Goal: Task Accomplishment & Management: Complete application form

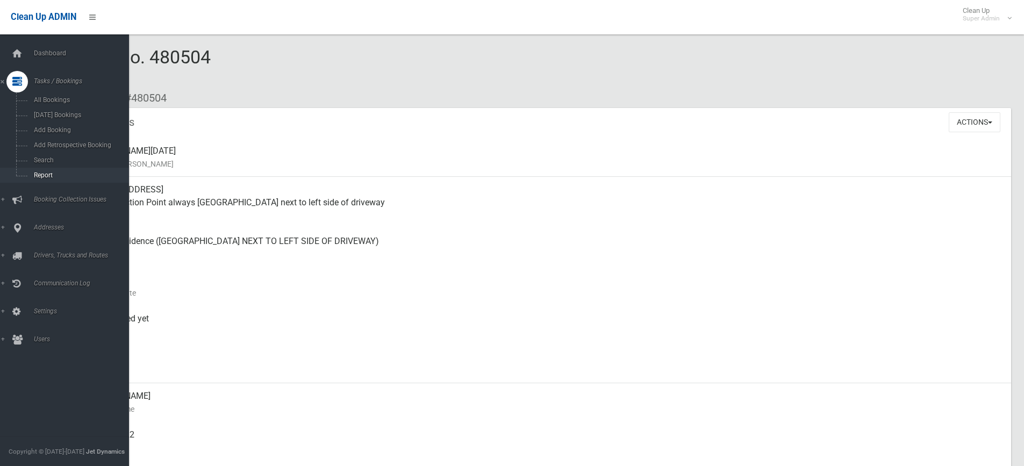
scroll to position [9, 0]
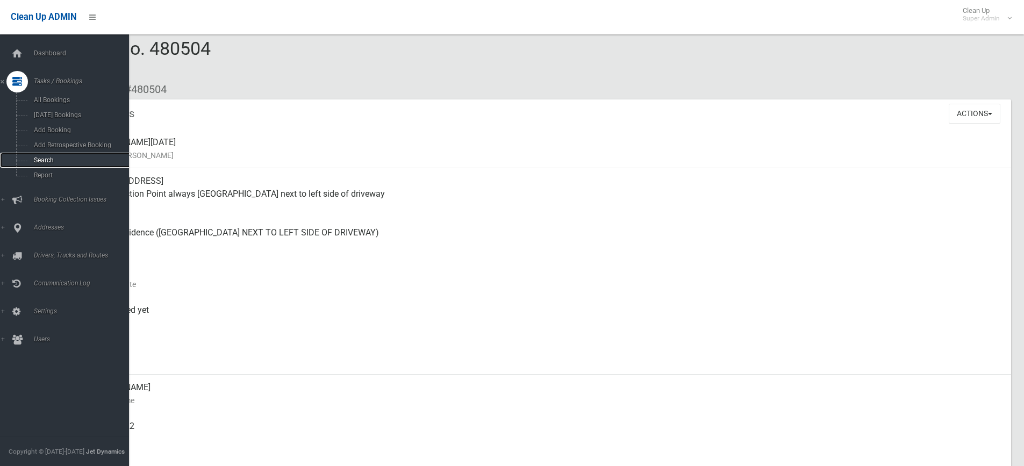
click at [33, 160] on span "Search" at bounding box center [79, 160] width 97 height 8
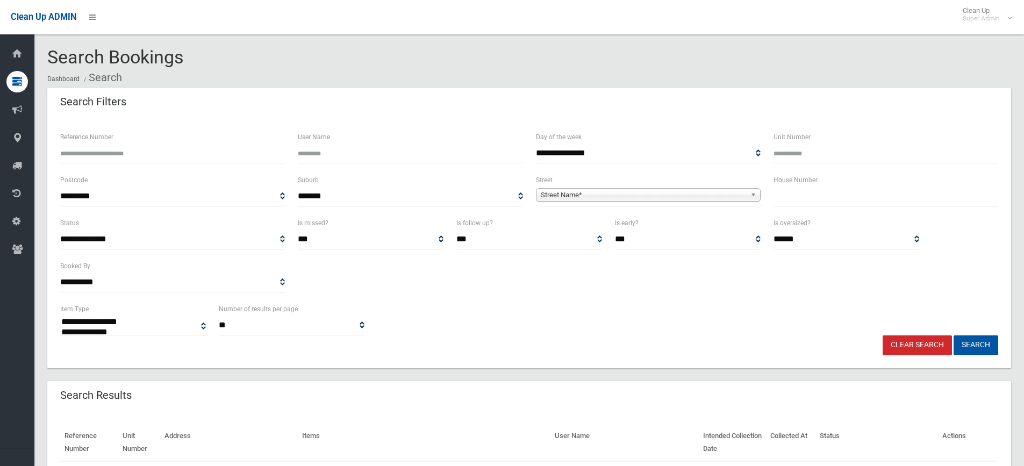
select select
click at [808, 197] on input "text" at bounding box center [885, 197] width 225 height 20
type input "**"
click at [615, 194] on span "Street Name*" at bounding box center [643, 195] width 205 height 13
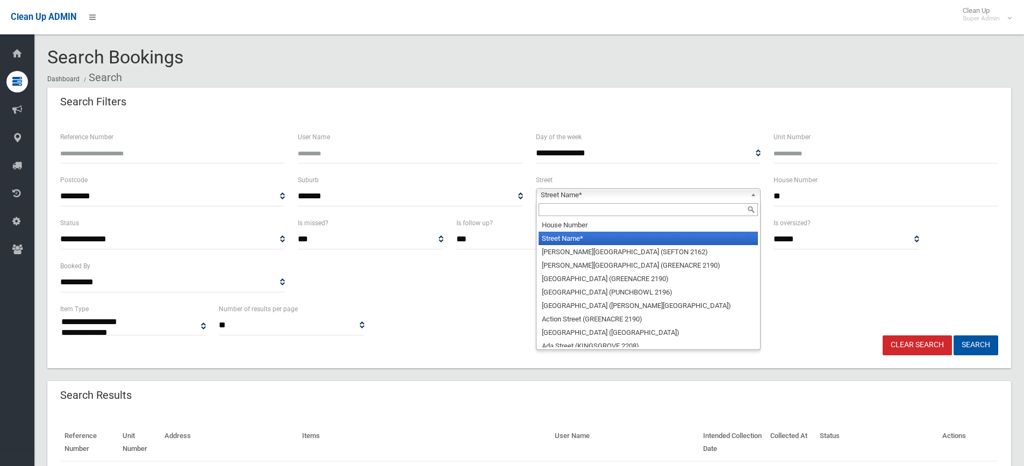
click at [598, 208] on input "text" at bounding box center [648, 209] width 219 height 13
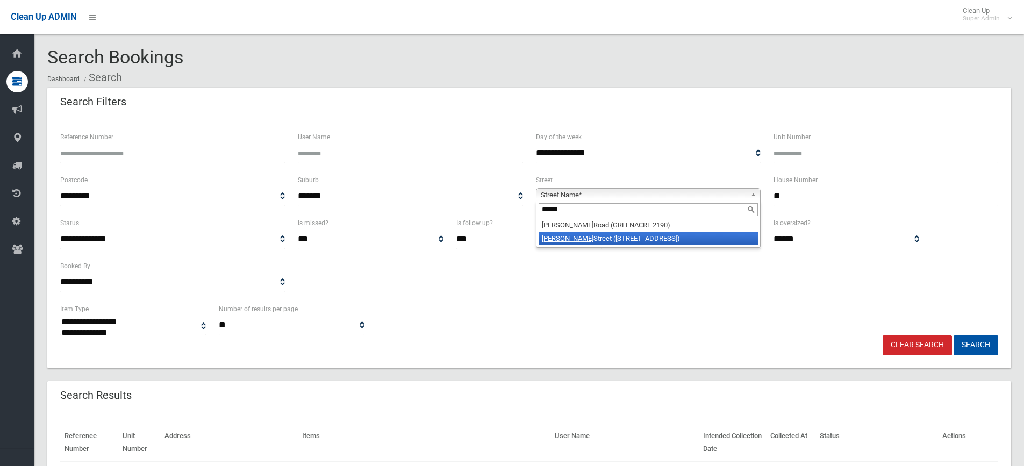
type input "******"
click at [626, 240] on li "Rawson Street (WILEY PARK 2195)" at bounding box center [648, 238] width 219 height 13
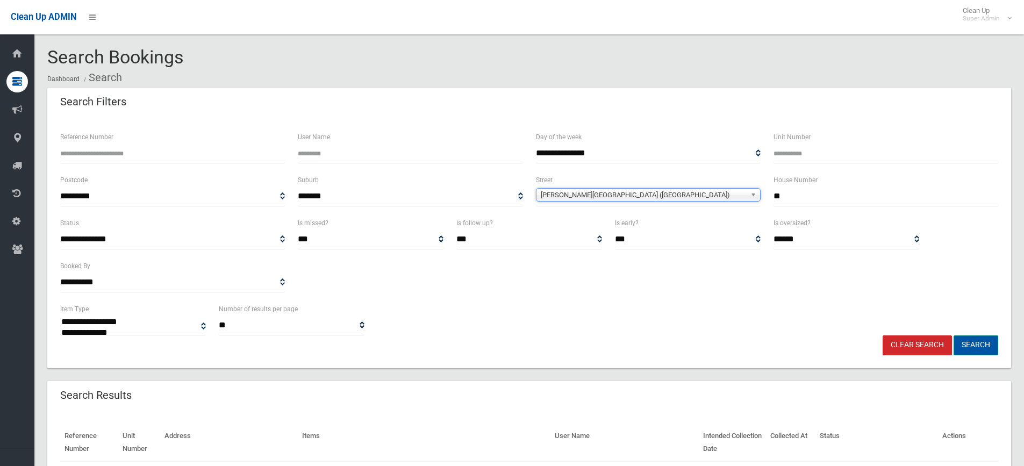
click at [970, 348] on button "Search" at bounding box center [976, 345] width 45 height 20
select select
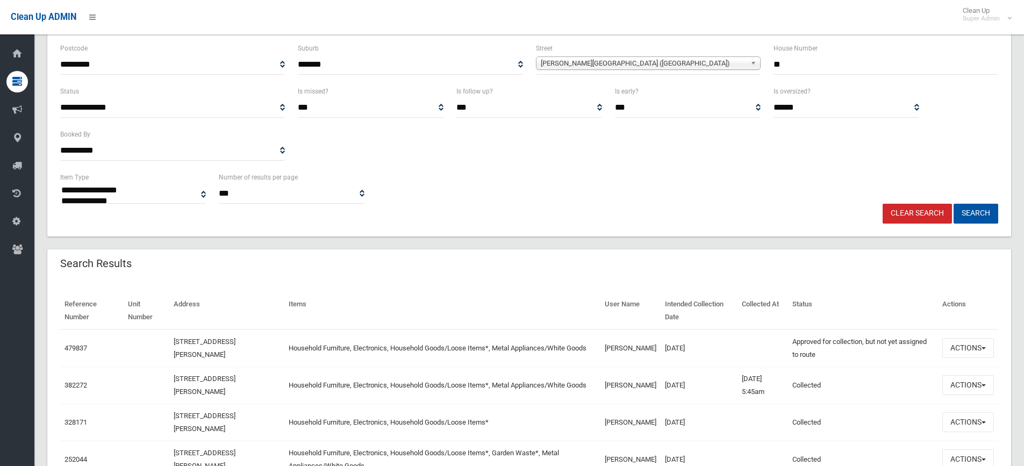
scroll to position [232, 0]
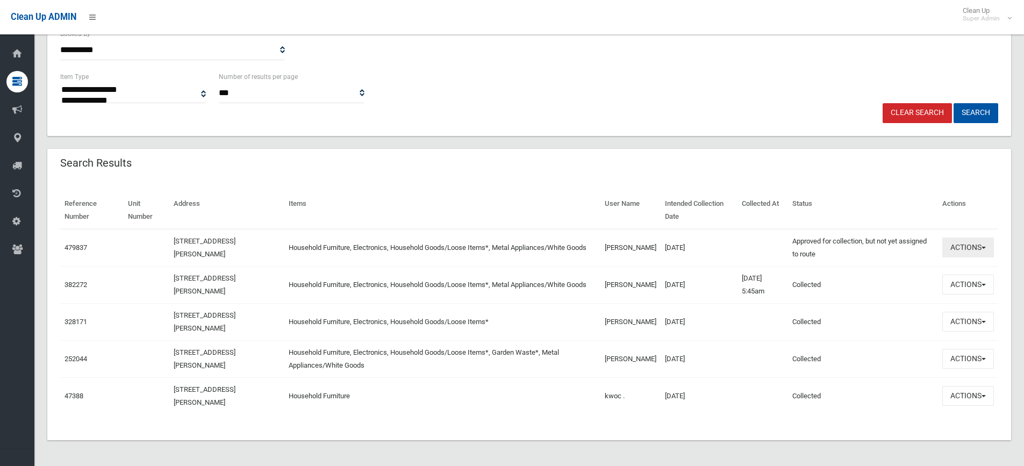
click at [973, 247] on button "Actions" at bounding box center [968, 248] width 52 height 20
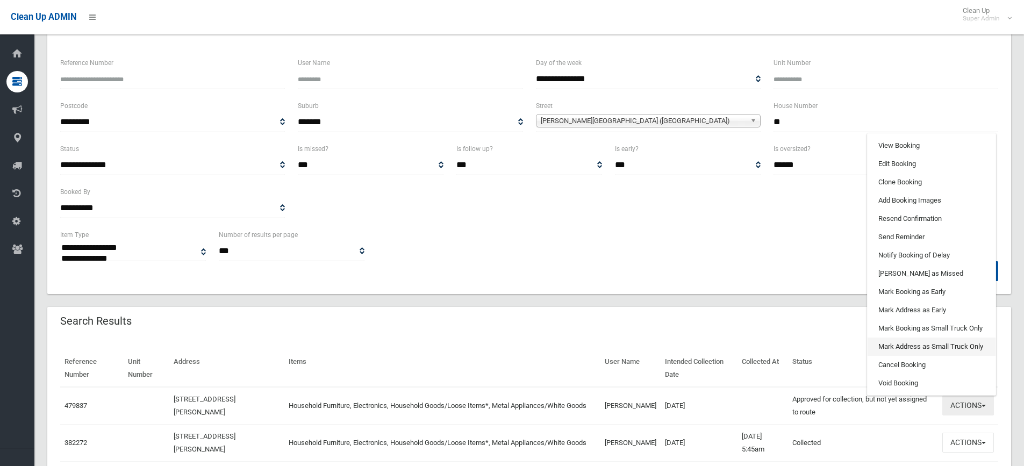
scroll to position [71, 0]
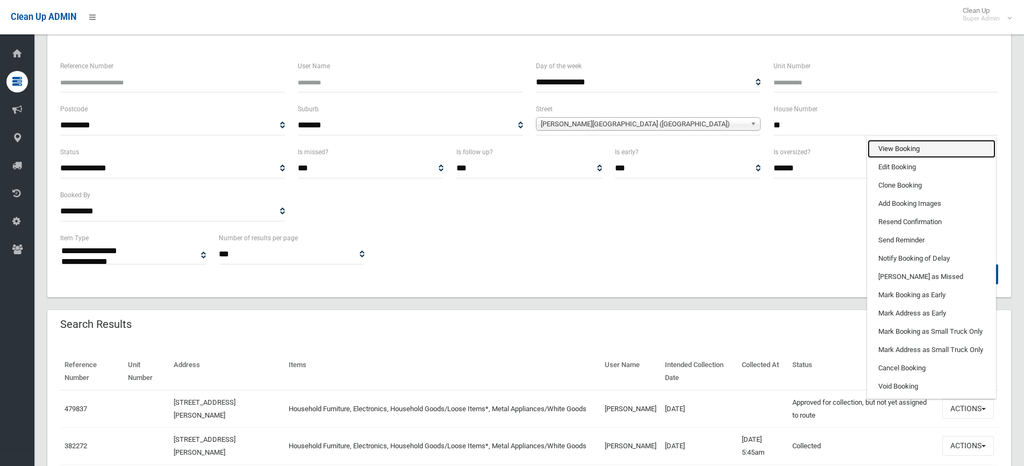
click at [899, 149] on link "View Booking" at bounding box center [932, 149] width 128 height 18
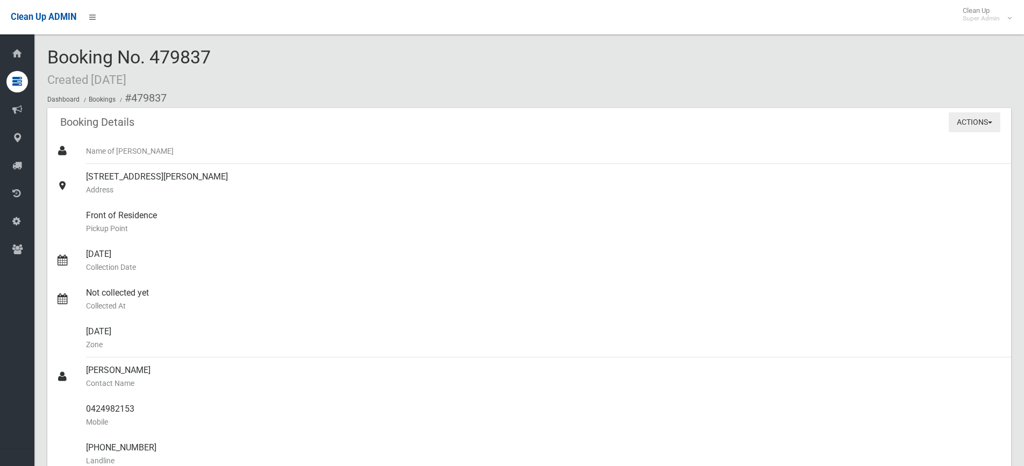
click at [972, 127] on button "Actions" at bounding box center [975, 122] width 52 height 20
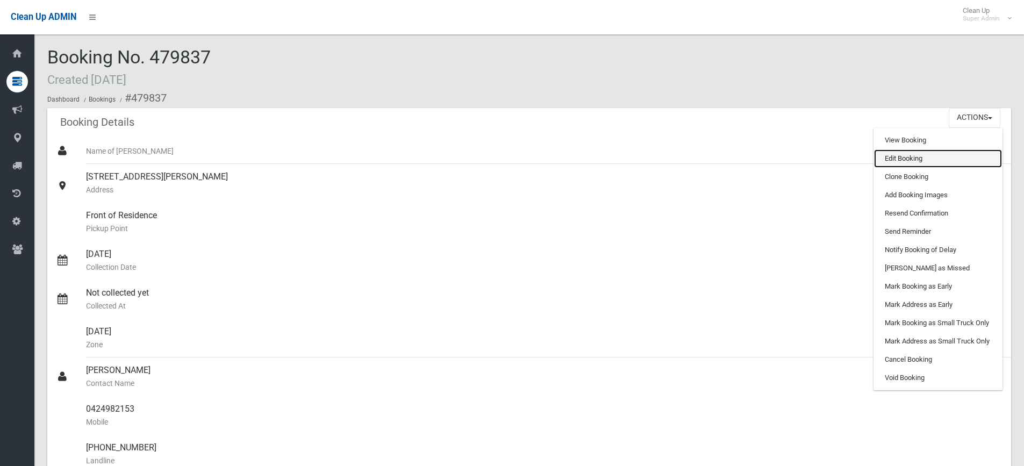
click at [887, 160] on link "Edit Booking" at bounding box center [938, 158] width 128 height 18
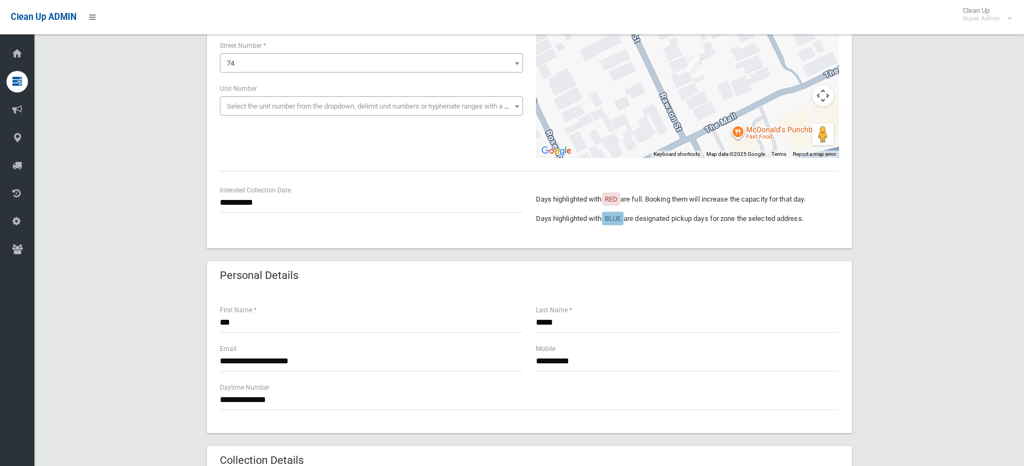
scroll to position [269, 0]
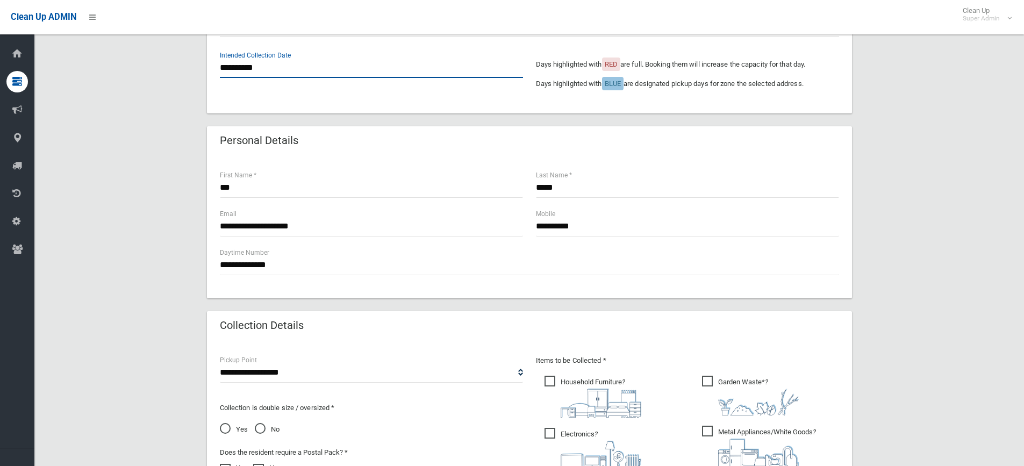
click at [289, 73] on input "**********" at bounding box center [371, 68] width 303 height 20
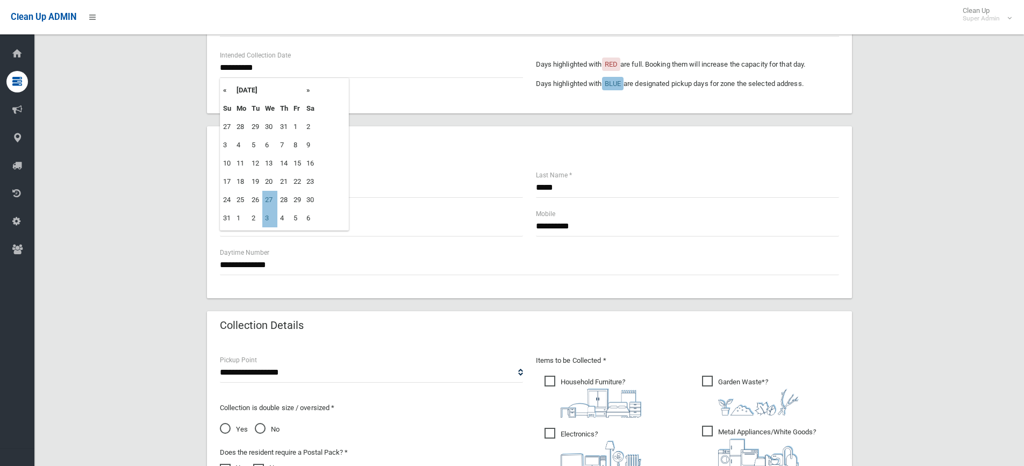
click at [309, 91] on th "»" at bounding box center [310, 90] width 13 height 18
click at [274, 144] on td "10" at bounding box center [269, 145] width 15 height 18
type input "**********"
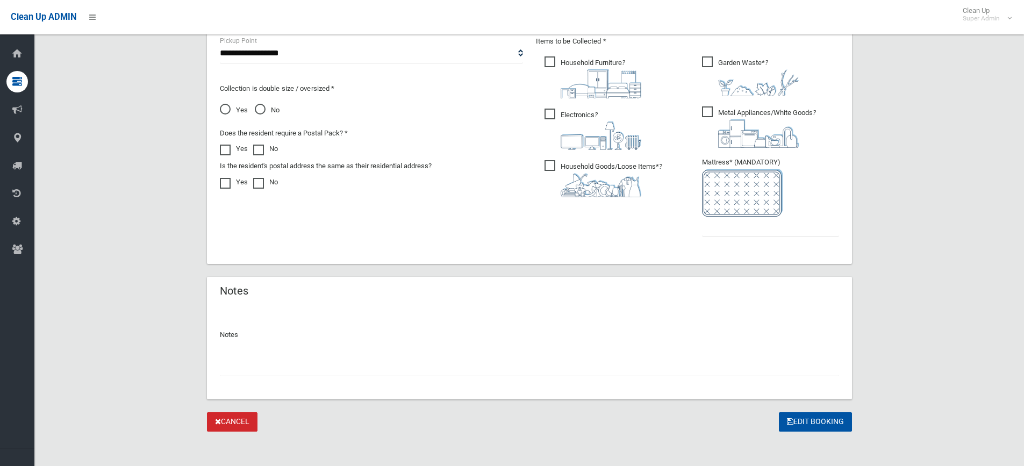
scroll to position [592, 0]
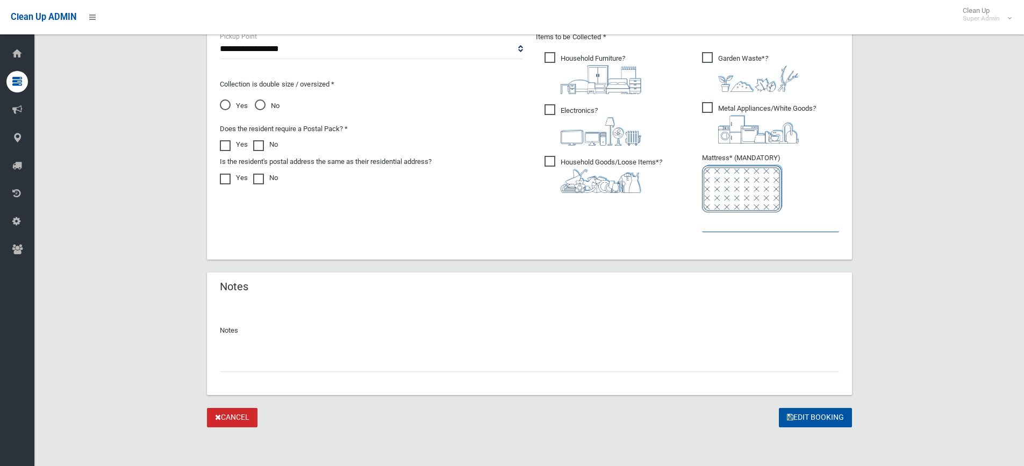
click at [772, 230] on input "text" at bounding box center [770, 222] width 137 height 20
type input "*"
click at [404, 359] on input "text" at bounding box center [529, 362] width 619 height 20
type input "**********"
click at [806, 410] on button "Edit Booking" at bounding box center [815, 418] width 73 height 20
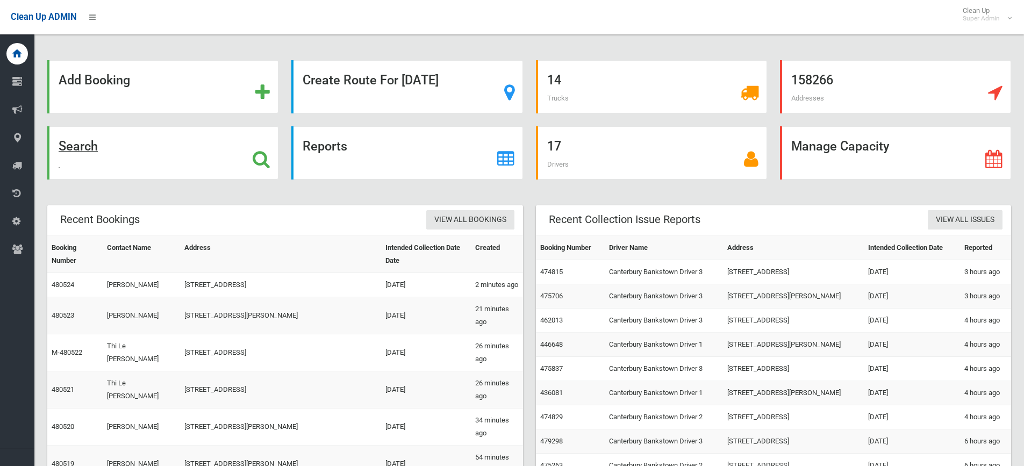
click at [76, 144] on strong "Search" at bounding box center [78, 146] width 39 height 15
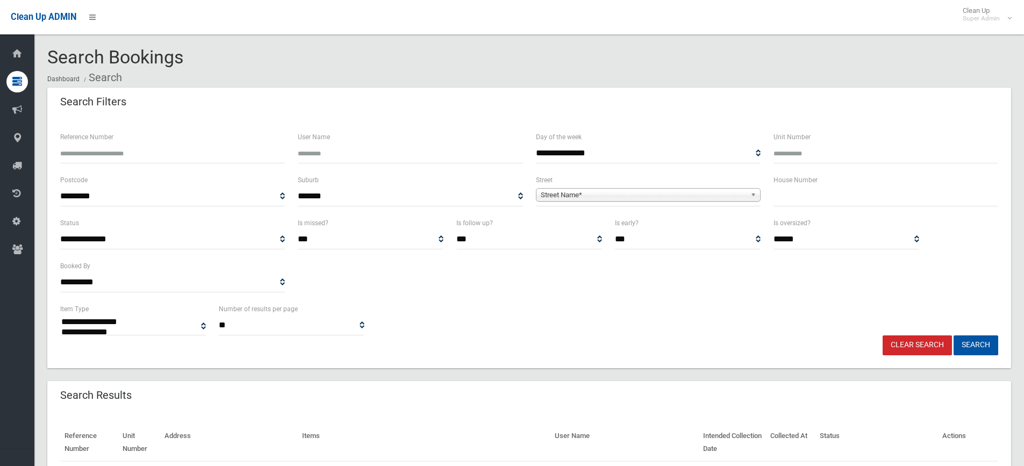
select select
click at [579, 194] on span "Street Name*" at bounding box center [643, 195] width 205 height 13
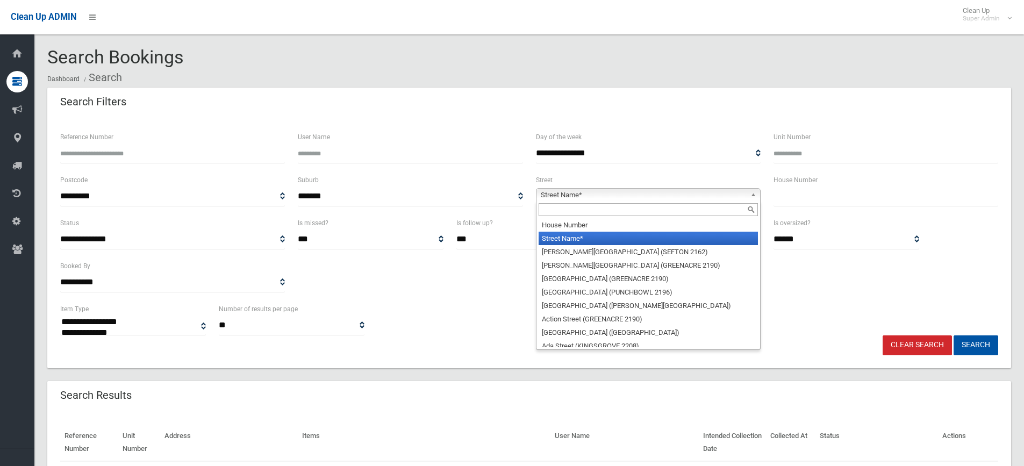
click at [569, 209] on input "text" at bounding box center [648, 209] width 219 height 13
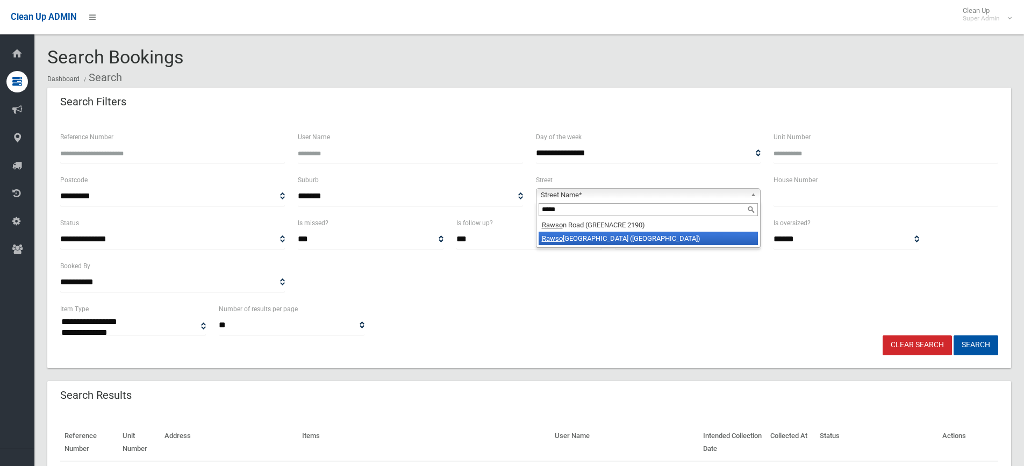
type input "*****"
click at [593, 243] on li "Rawso n Street (WILEY PARK 2195)" at bounding box center [648, 238] width 219 height 13
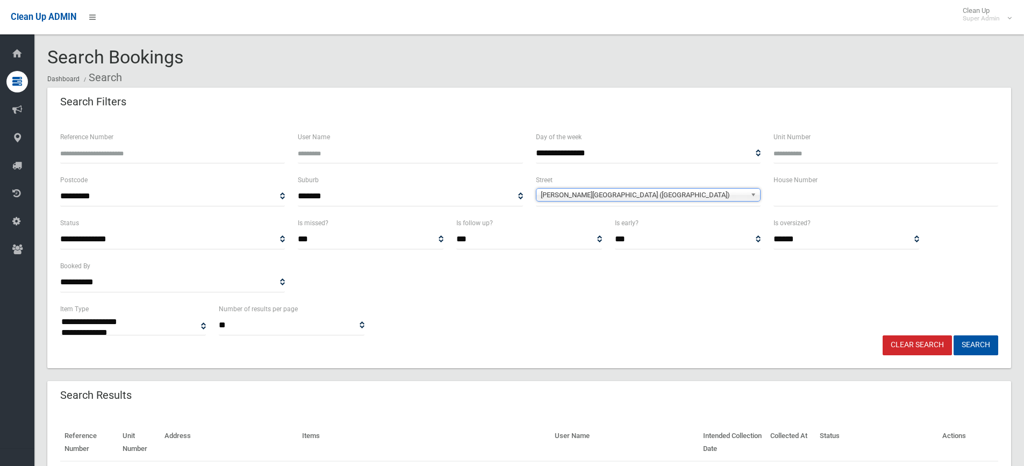
click at [821, 194] on input "text" at bounding box center [885, 197] width 225 height 20
type input "**"
click at [970, 346] on button "Search" at bounding box center [976, 345] width 45 height 20
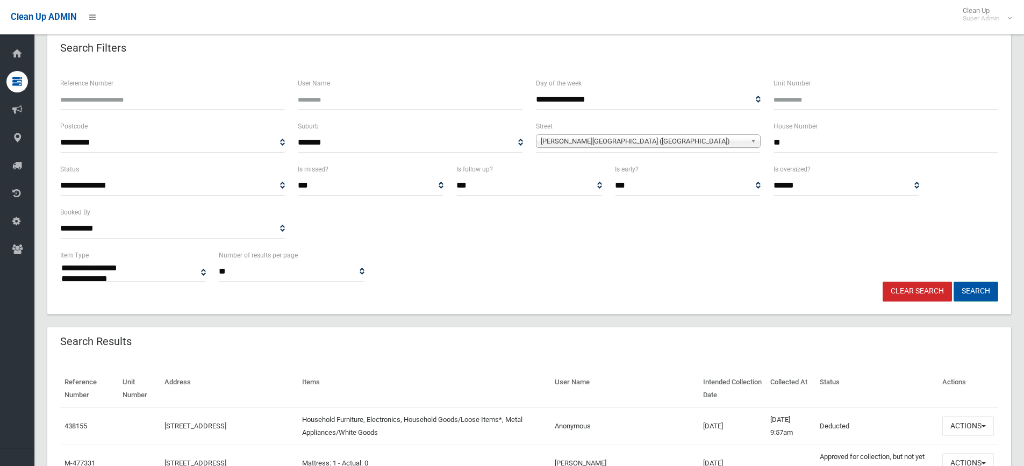
scroll to position [97, 0]
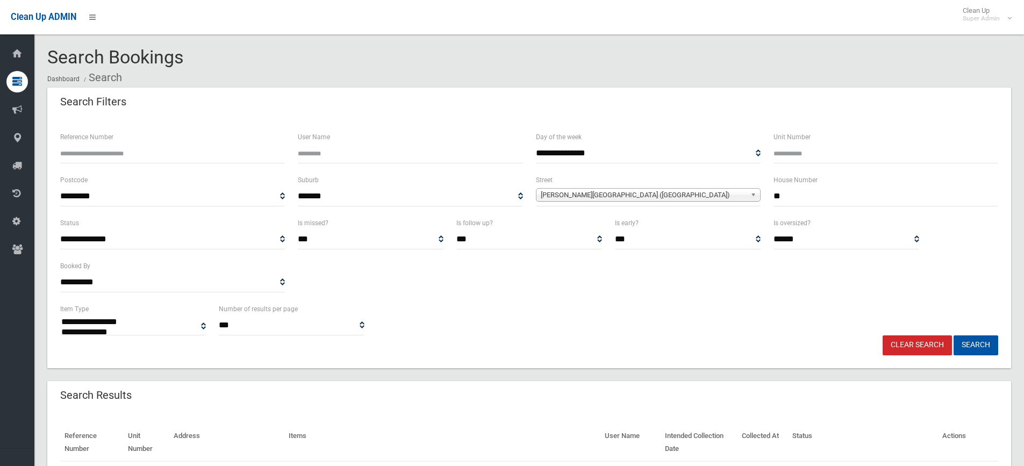
select select
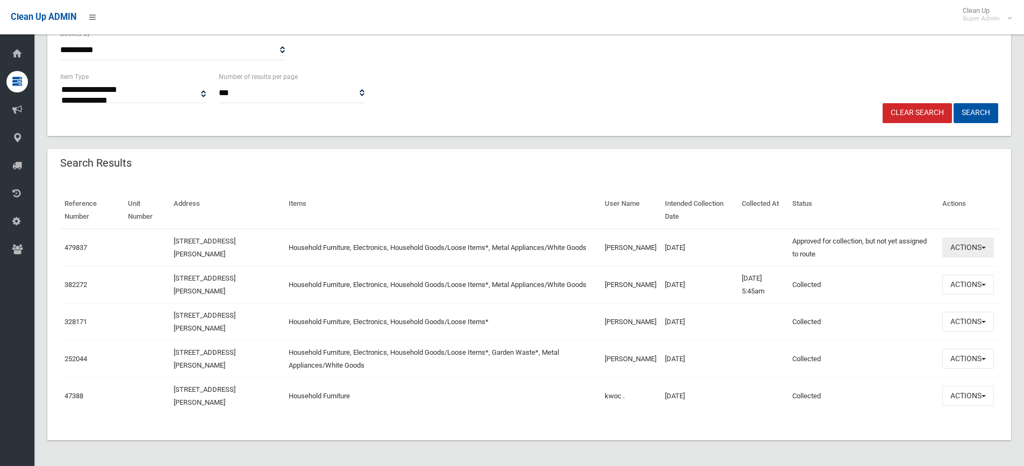
click at [976, 246] on button "Actions" at bounding box center [968, 248] width 52 height 20
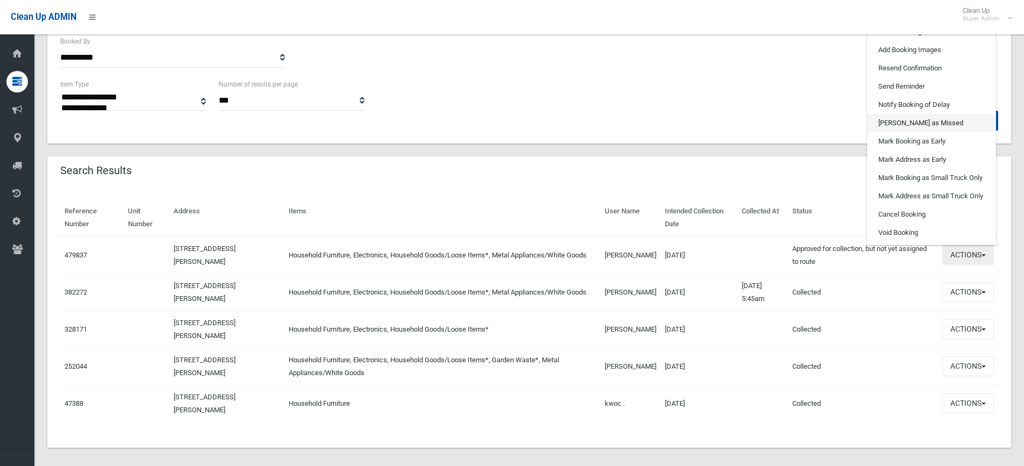
scroll to position [125, 0]
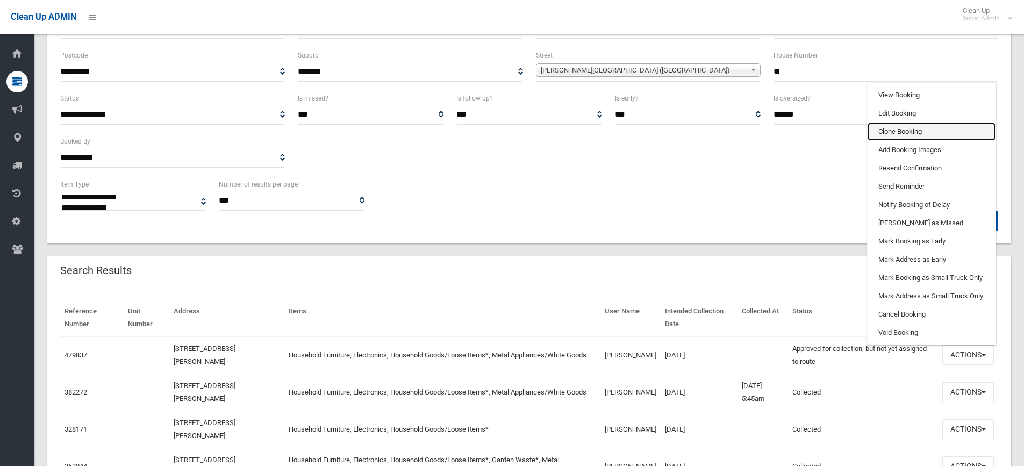
click at [911, 129] on link "Clone Booking" at bounding box center [932, 132] width 128 height 18
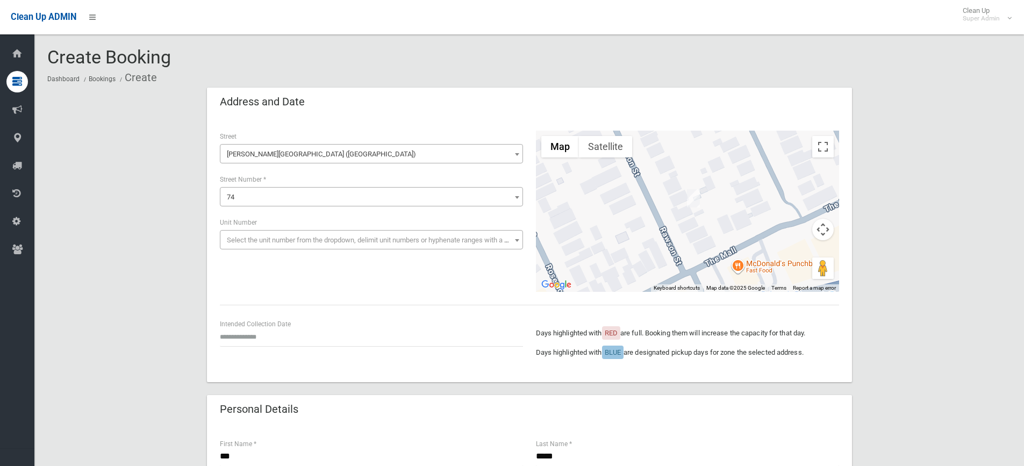
scroll to position [54, 0]
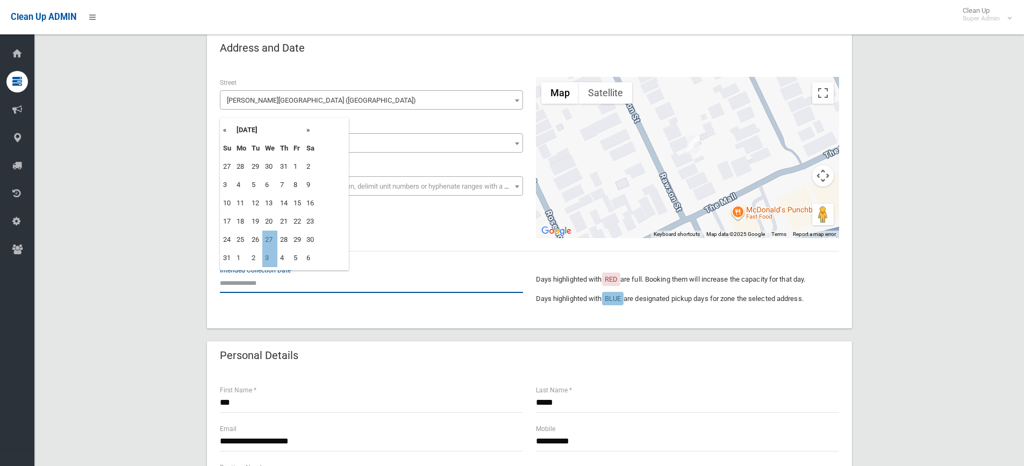
click at [273, 288] on input "text" at bounding box center [371, 283] width 303 height 20
click at [310, 130] on th "»" at bounding box center [310, 130] width 13 height 18
click at [271, 239] on td "26" at bounding box center [269, 240] width 15 height 18
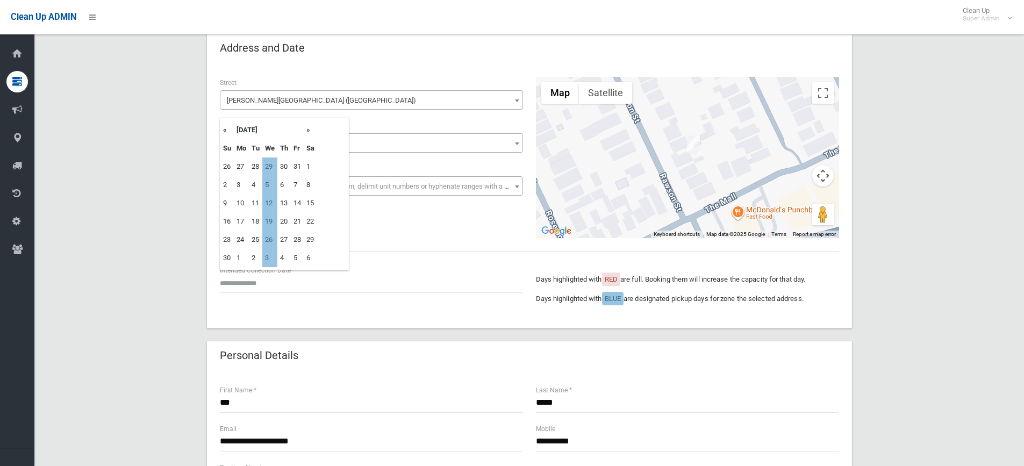
type input "**********"
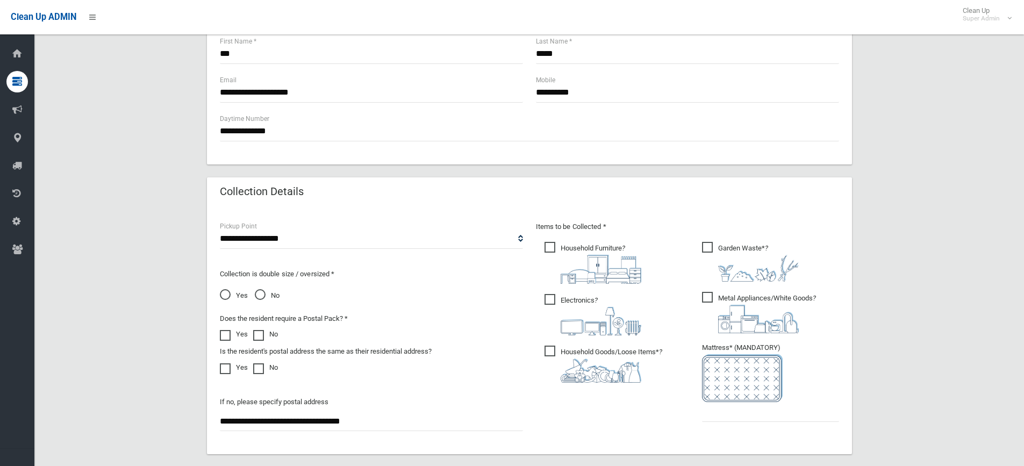
scroll to position [430, 0]
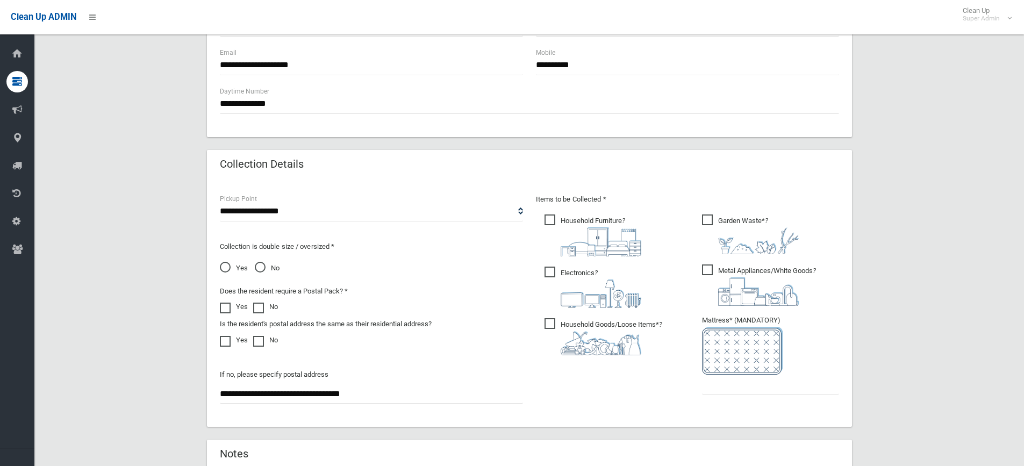
click at [719, 221] on span "Garden Waste* ?" at bounding box center [750, 234] width 97 height 40
click at [719, 380] on input "text" at bounding box center [770, 385] width 137 height 20
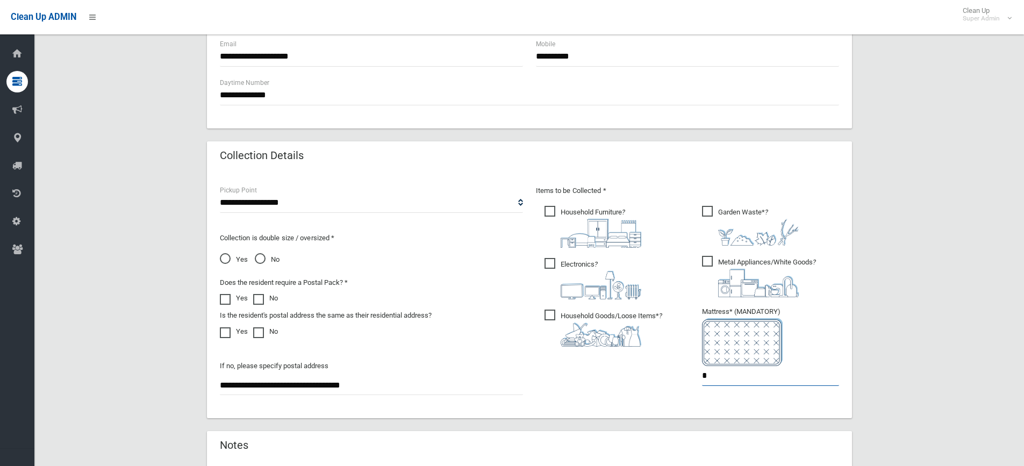
scroll to position [591, 0]
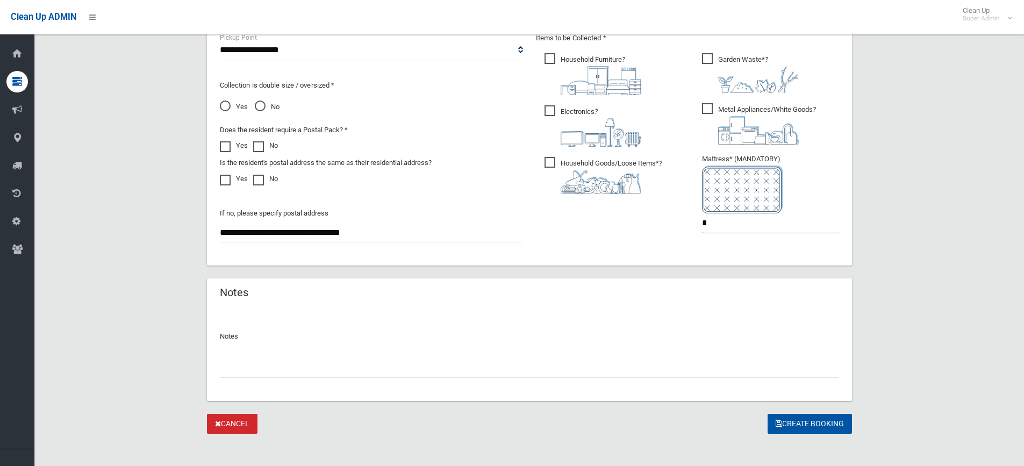
type input "*"
click at [376, 369] on input "text" at bounding box center [529, 368] width 619 height 20
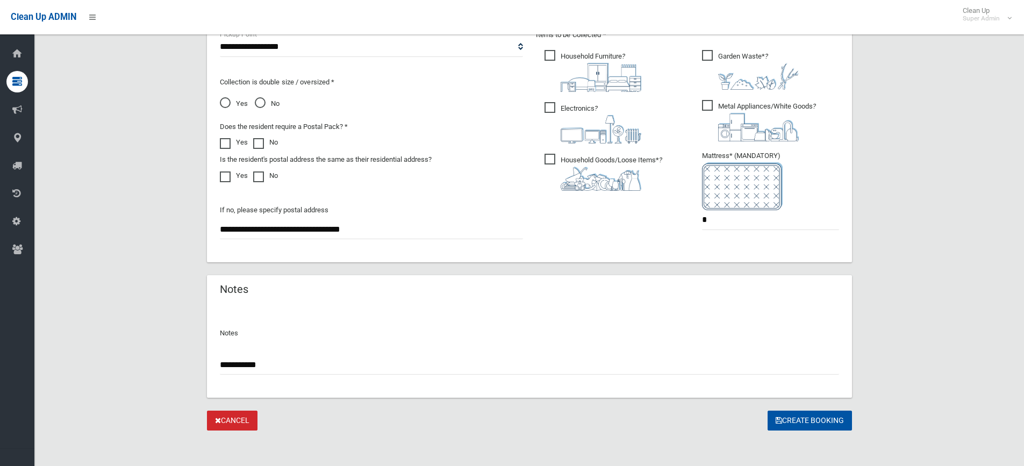
scroll to position [598, 0]
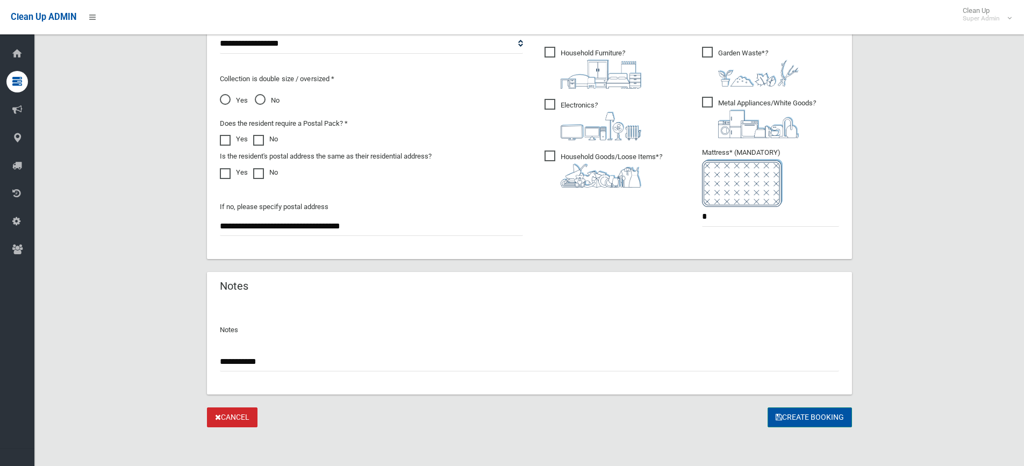
type input "**********"
click at [800, 422] on button "Create Booking" at bounding box center [810, 417] width 84 height 20
